Goal: Check status

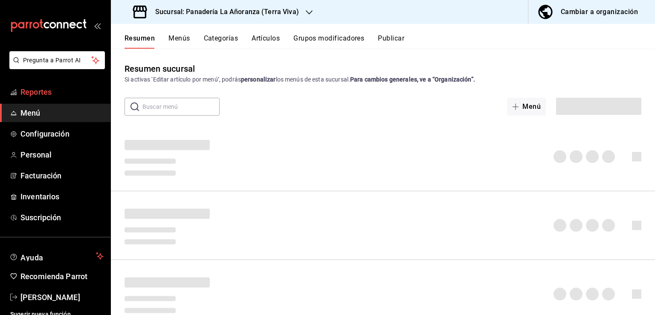
click at [43, 98] on link "Reportes" at bounding box center [55, 92] width 110 height 18
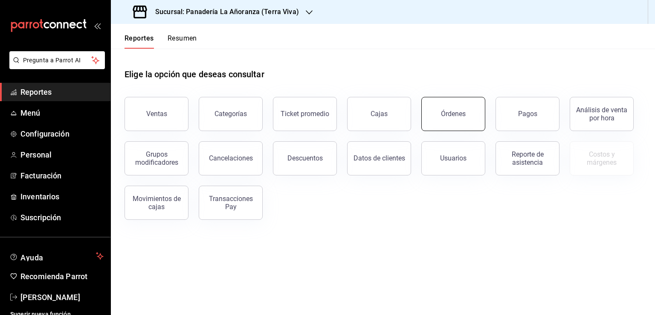
click at [455, 118] on button "Órdenes" at bounding box center [453, 114] width 64 height 34
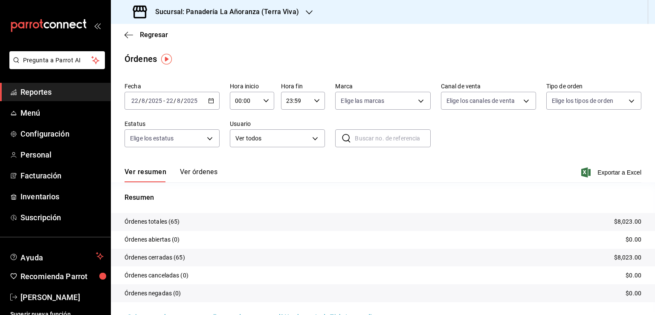
click at [302, 14] on div "Sucursal: Panadería La Añoranza (Terra Viva)" at bounding box center [217, 12] width 198 height 24
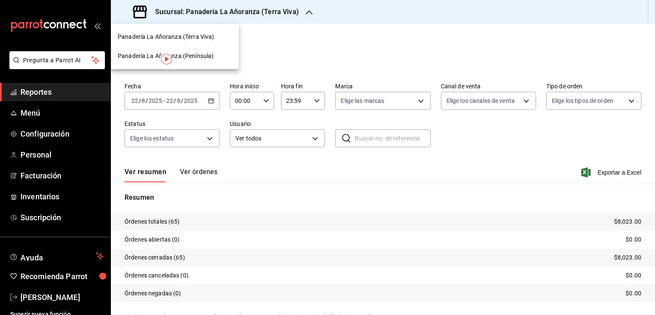
click at [200, 53] on span "Panadería La Añoranza (Península)" at bounding box center [166, 56] width 96 height 9
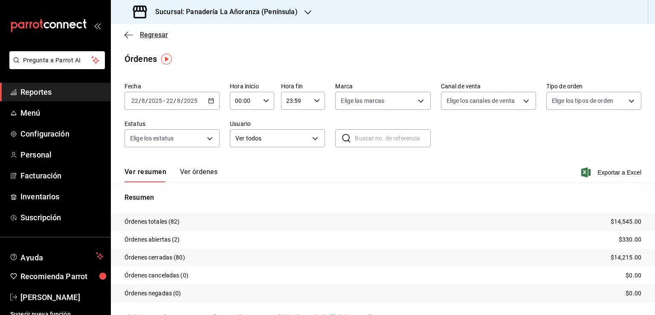
click at [128, 37] on icon "button" at bounding box center [128, 35] width 9 height 8
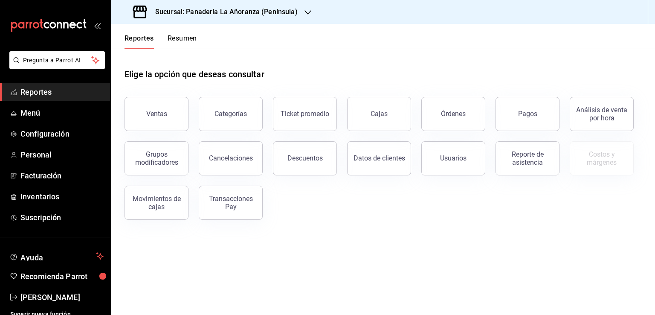
click at [179, 41] on button "Resumen" at bounding box center [181, 41] width 29 height 14
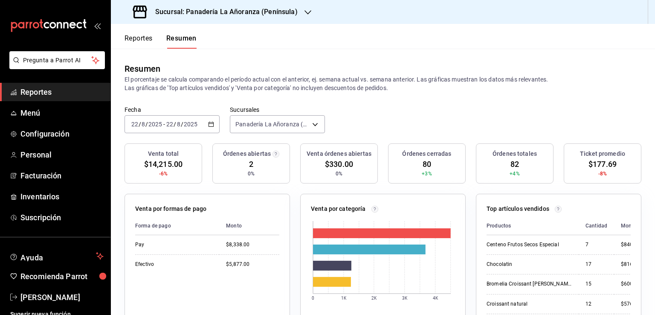
click at [289, 15] on h3 "Sucursal: Panadería La Añoranza (Península)" at bounding box center [222, 12] width 149 height 10
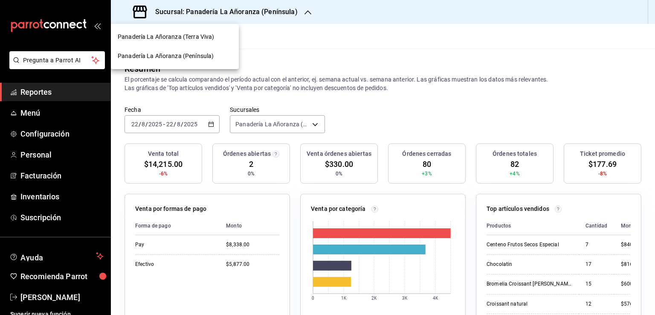
click at [202, 40] on span "Panadería La Añoranza (Terra Viva)" at bounding box center [166, 36] width 96 height 9
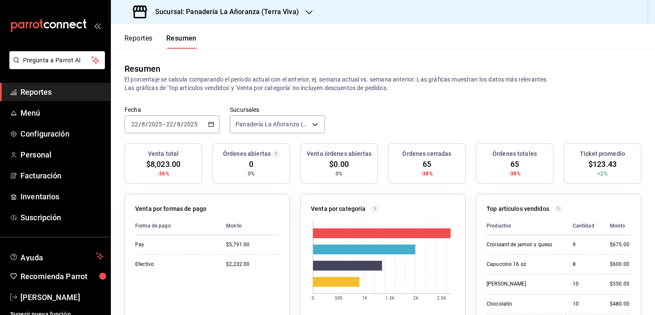
click at [49, 91] on span "Reportes" at bounding box center [61, 92] width 83 height 12
